Goal: Task Accomplishment & Management: Complete application form

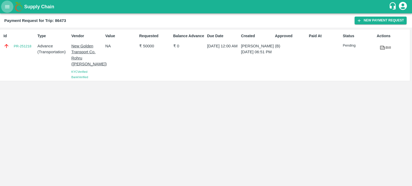
click at [8, 9] on icon "open drawer" at bounding box center [7, 7] width 6 height 6
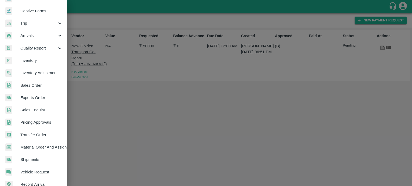
scroll to position [51, 0]
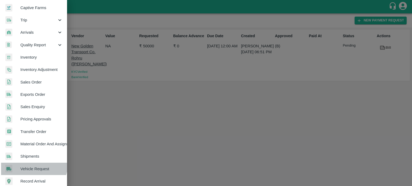
click at [33, 165] on link "Vehicle Request" at bounding box center [33, 169] width 67 height 12
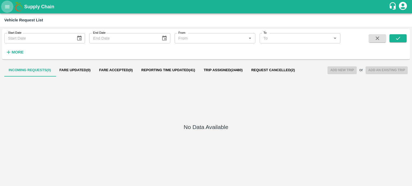
click at [7, 5] on icon "open drawer" at bounding box center [7, 6] width 5 height 3
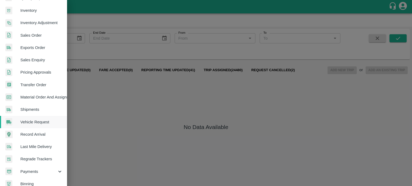
scroll to position [119, 0]
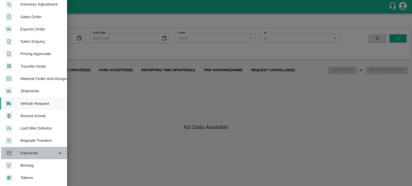
click at [36, 151] on span "Payments" at bounding box center [38, 153] width 36 height 6
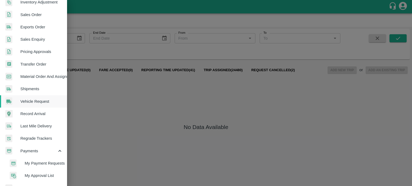
click at [45, 163] on span "My Payment Requests" at bounding box center [44, 164] width 38 height 6
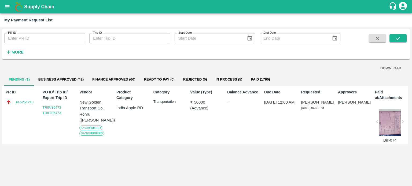
click at [114, 141] on div "Product Category [GEOGRAPHIC_DATA] Apple RD" at bounding box center [130, 115] width 33 height 56
click at [55, 107] on link "TRIP/86473 TRIP/86473" at bounding box center [52, 110] width 18 height 9
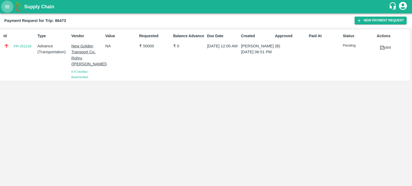
click at [8, 7] on icon "open drawer" at bounding box center [7, 7] width 6 height 6
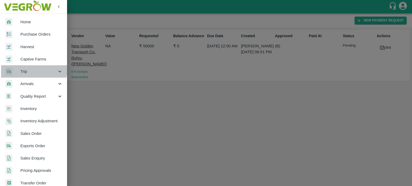
click at [26, 66] on div "Trip" at bounding box center [33, 71] width 67 height 12
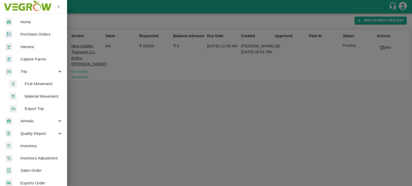
click at [33, 82] on span "Fruit Movement" at bounding box center [44, 84] width 38 height 6
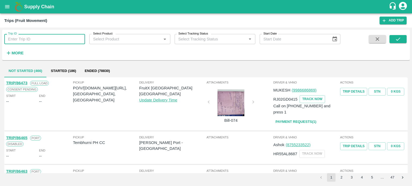
click at [22, 38] on input "Trip ID" at bounding box center [44, 39] width 81 height 10
type input "86473"
click at [391, 38] on button "submit" at bounding box center [397, 39] width 17 height 8
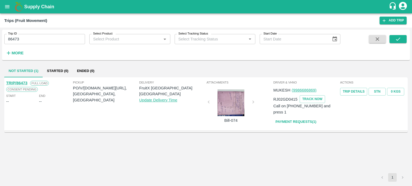
click at [19, 82] on link "TRIP/86473" at bounding box center [16, 83] width 21 height 4
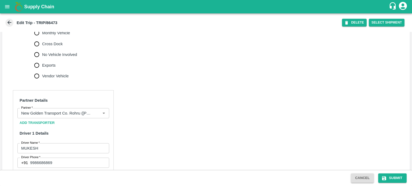
scroll to position [201, 0]
click at [66, 158] on input "9986686869" at bounding box center [69, 163] width 79 height 10
type input "9"
type input "9649624737"
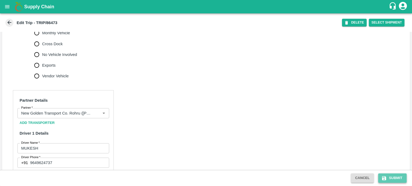
click at [397, 177] on button "Submit" at bounding box center [392, 178] width 28 height 9
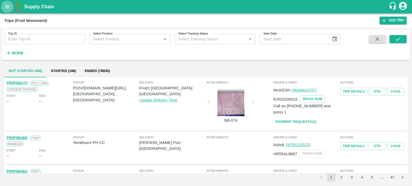
click at [12, 6] on button "open drawer" at bounding box center [7, 7] width 12 height 12
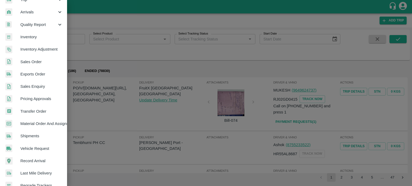
scroll to position [119, 0]
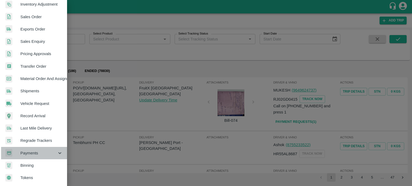
click at [35, 150] on span "Payments" at bounding box center [38, 153] width 36 height 6
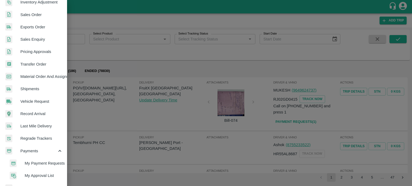
click at [36, 161] on span "My Payment Requests" at bounding box center [44, 164] width 38 height 6
